Goal: Task Accomplishment & Management: Manage account settings

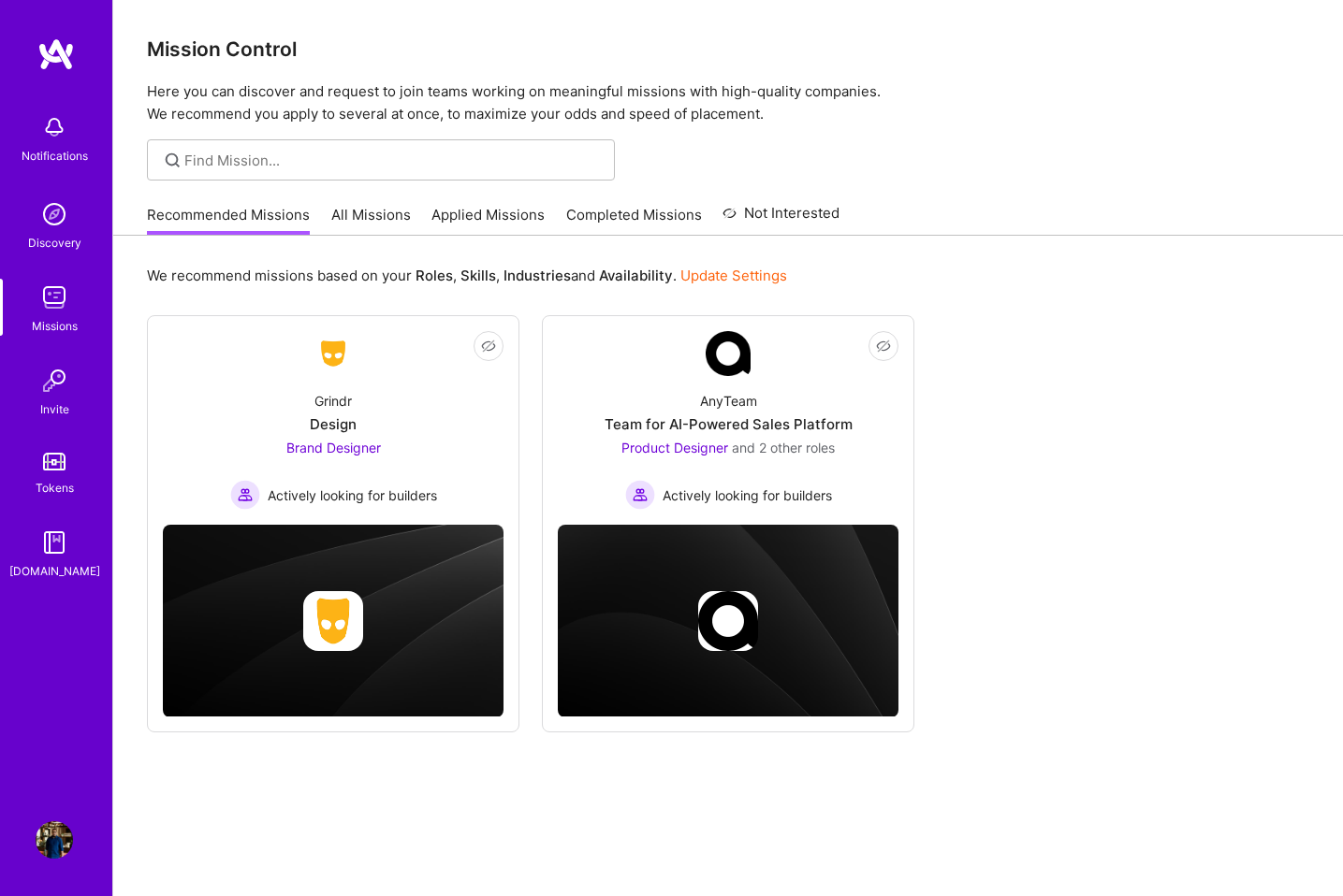
click at [53, 217] on img at bounding box center [54, 214] width 37 height 37
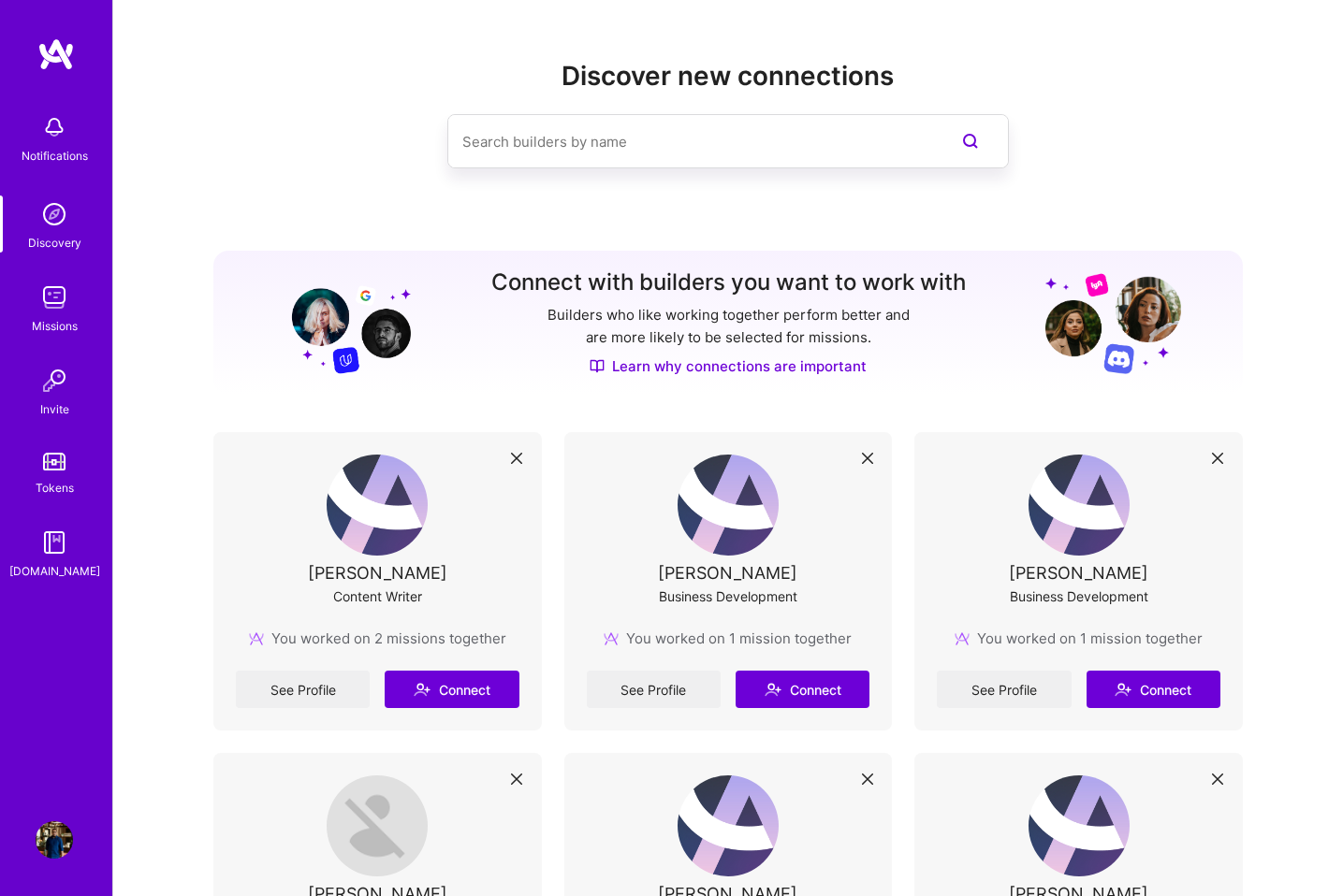
click at [57, 845] on img at bounding box center [54, 840] width 37 height 37
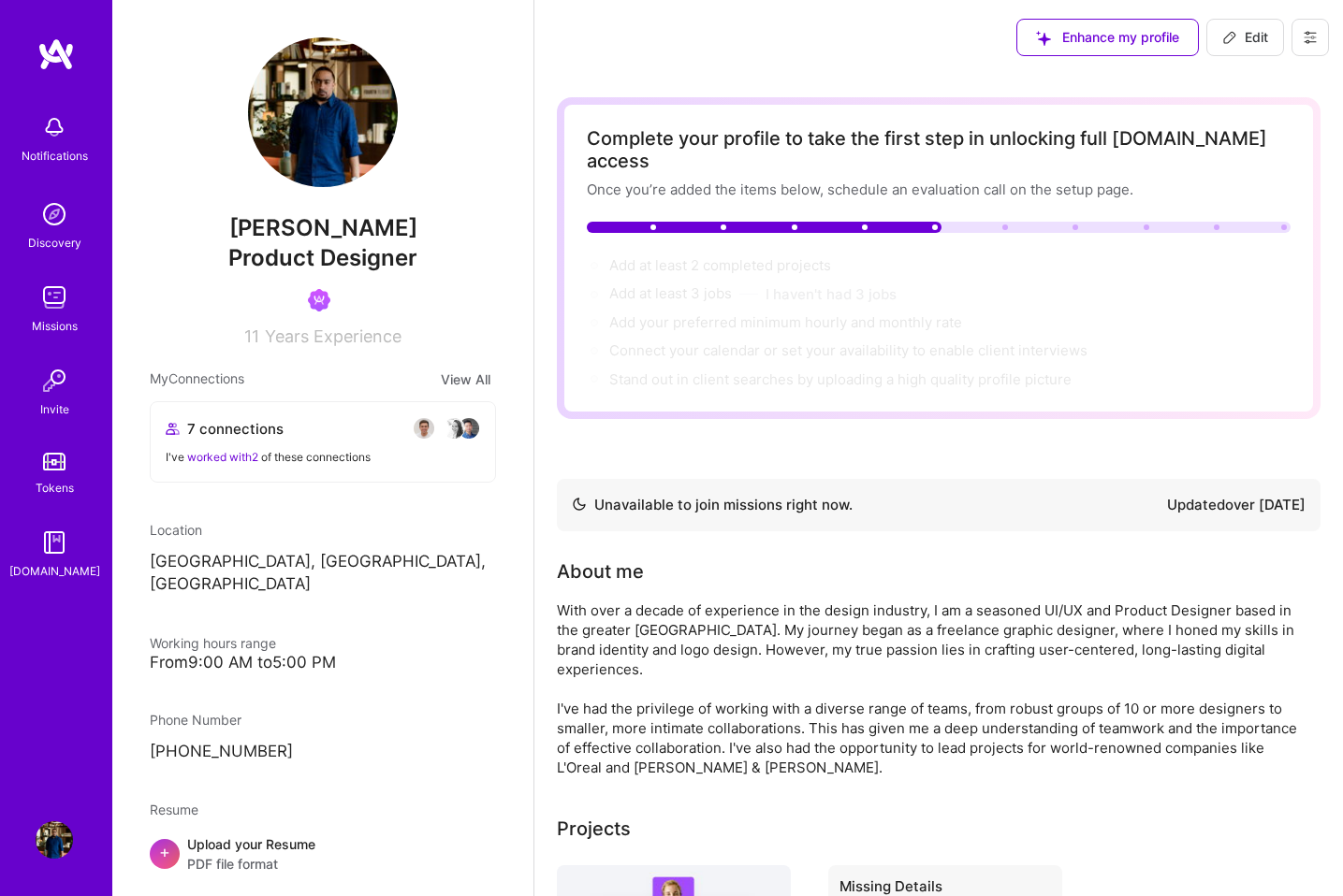
click at [1315, 28] on button at bounding box center [1309, 37] width 37 height 37
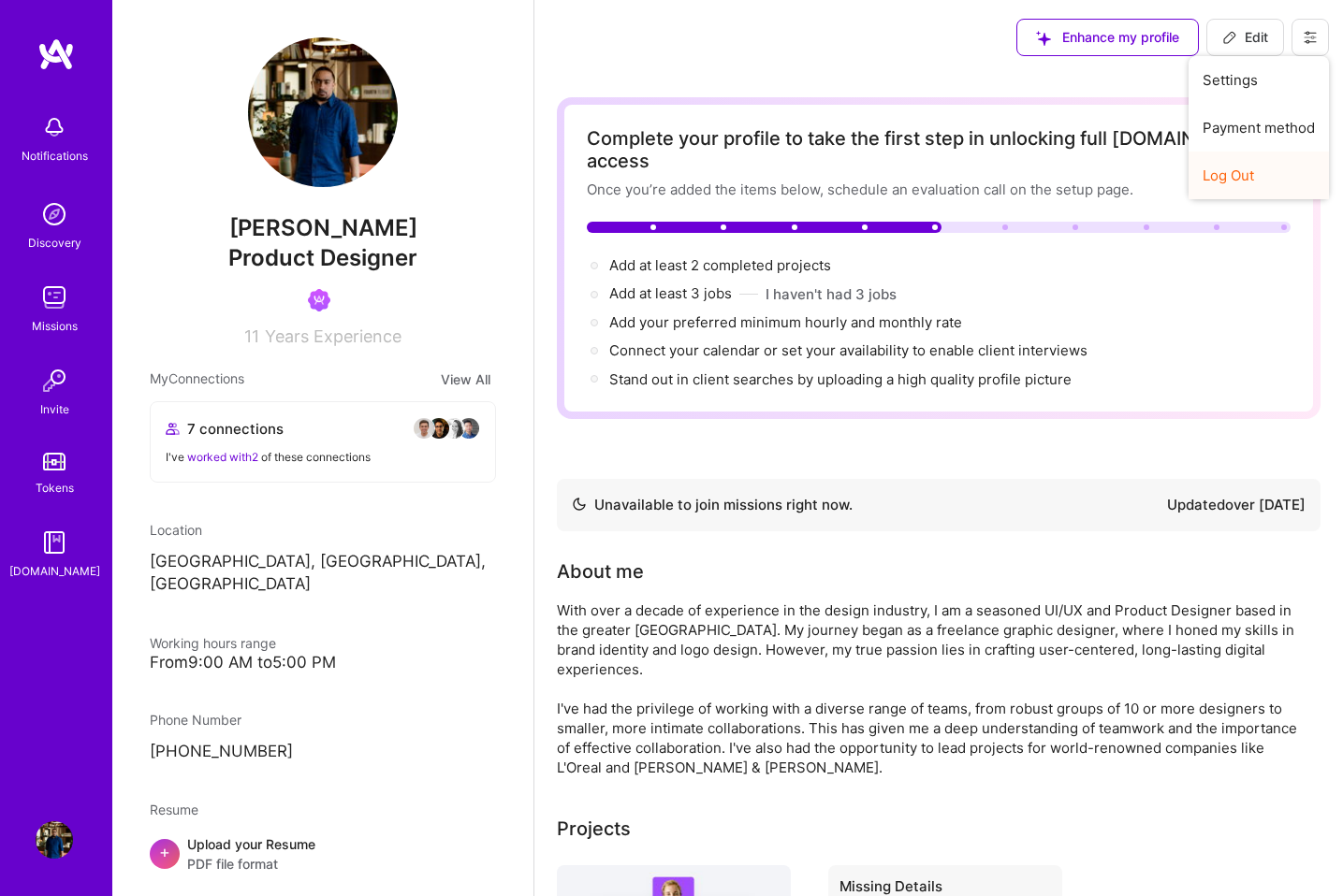
click at [1250, 170] on button "Log Out" at bounding box center [1258, 176] width 140 height 47
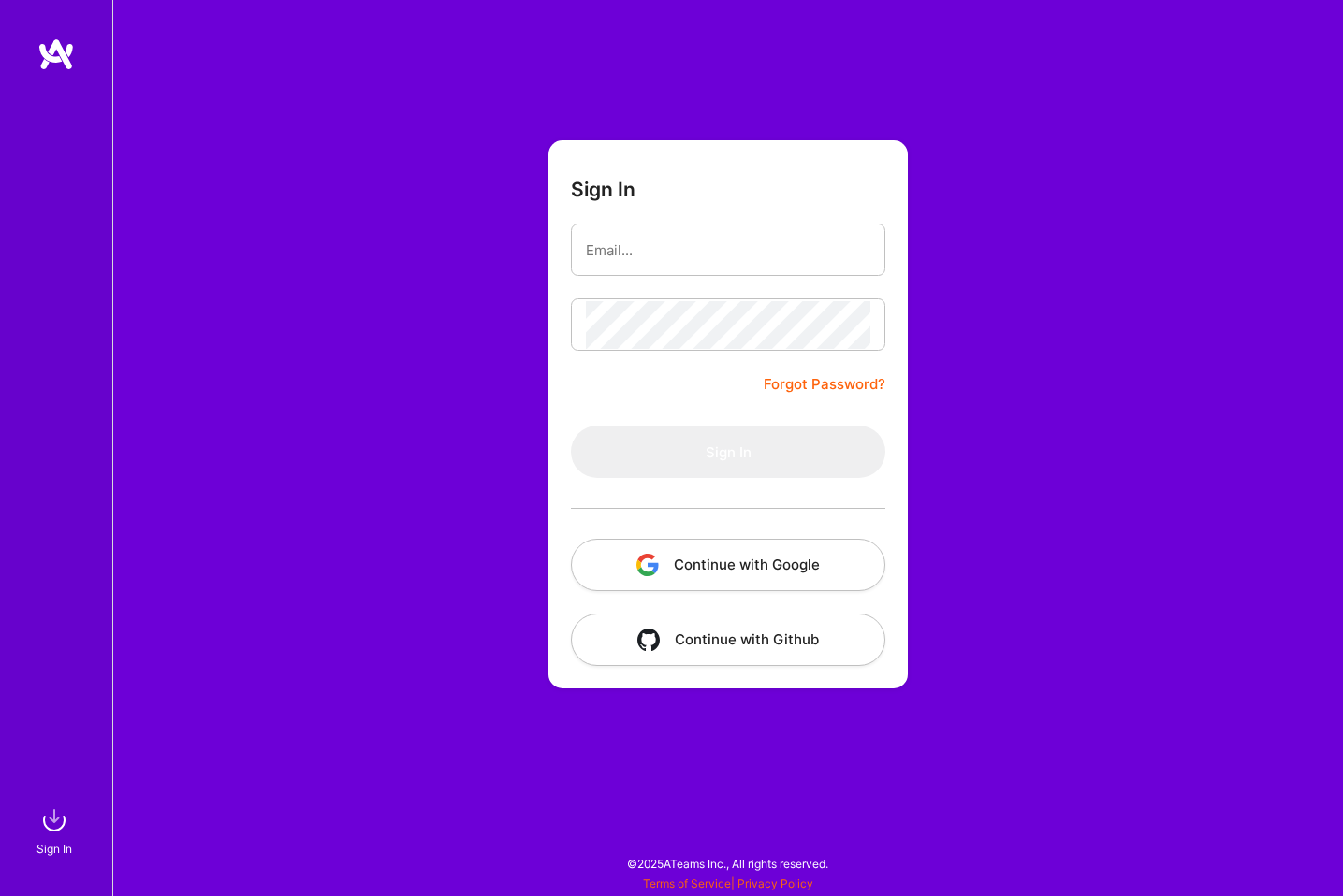
click at [727, 565] on button "Continue with Google" at bounding box center [727, 564] width 315 height 52
